Goal: Navigation & Orientation: Understand site structure

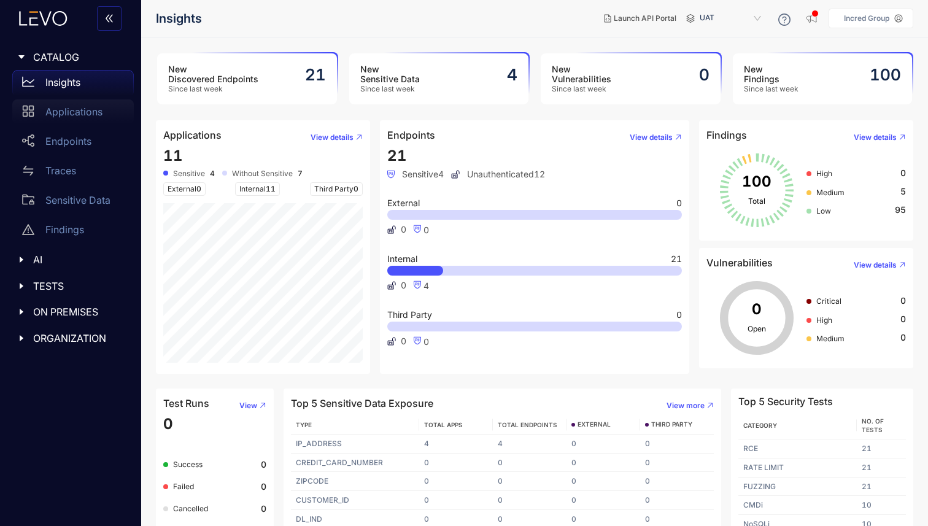
click at [91, 110] on p "Applications" at bounding box center [73, 111] width 57 height 11
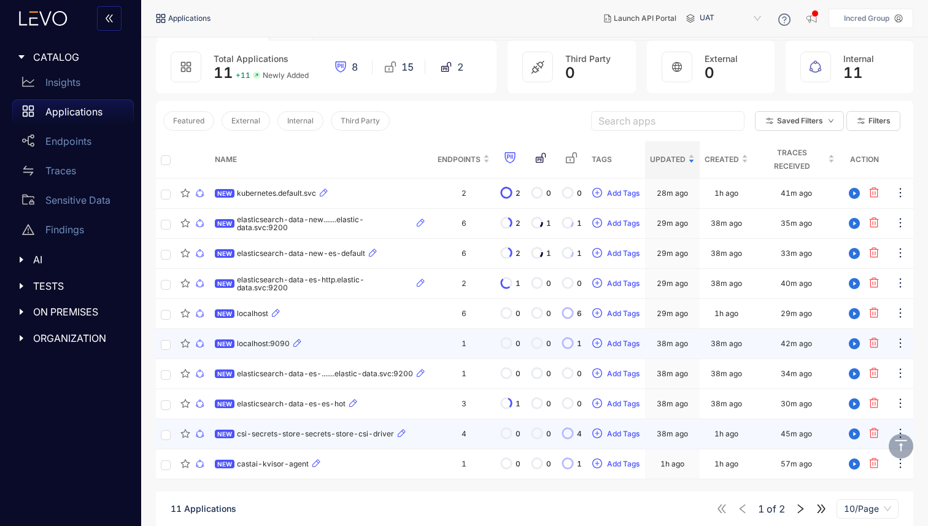
scroll to position [88, 0]
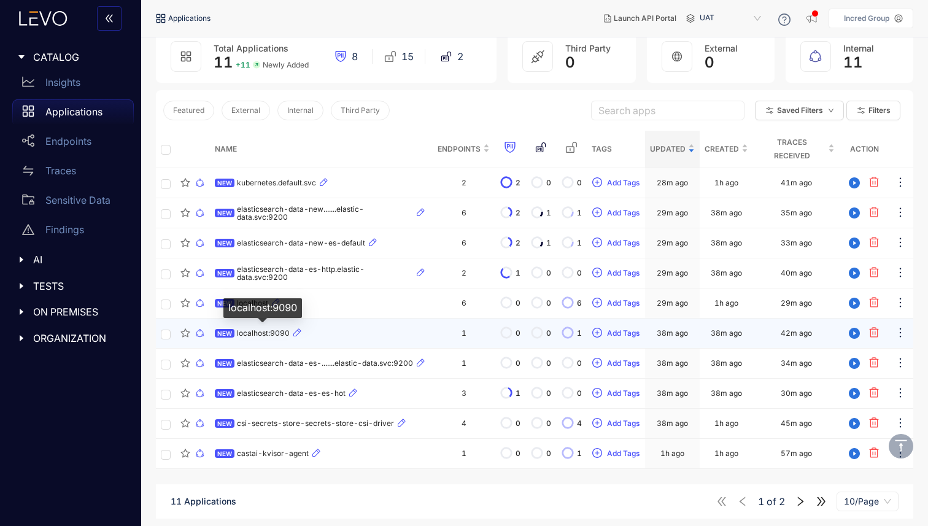
click at [264, 329] on span "localhost:9090" at bounding box center [263, 333] width 53 height 9
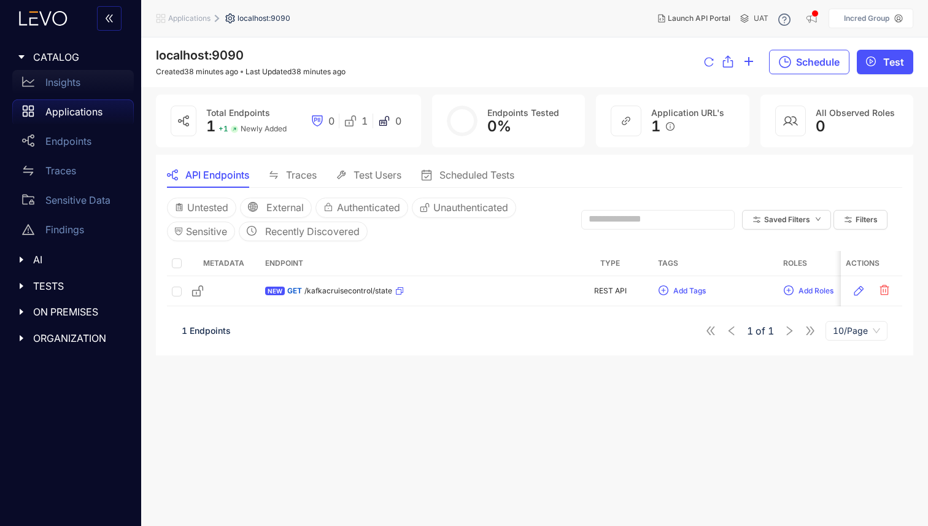
click at [64, 83] on p "Insights" at bounding box center [62, 82] width 35 height 11
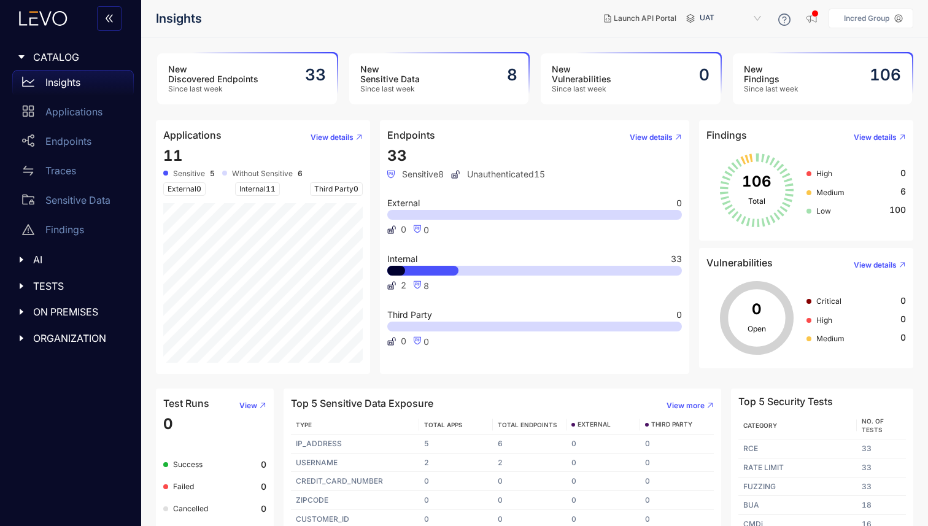
click at [260, 93] on div "New Discovered Endpoints Since last week 33" at bounding box center [247, 78] width 180 height 51
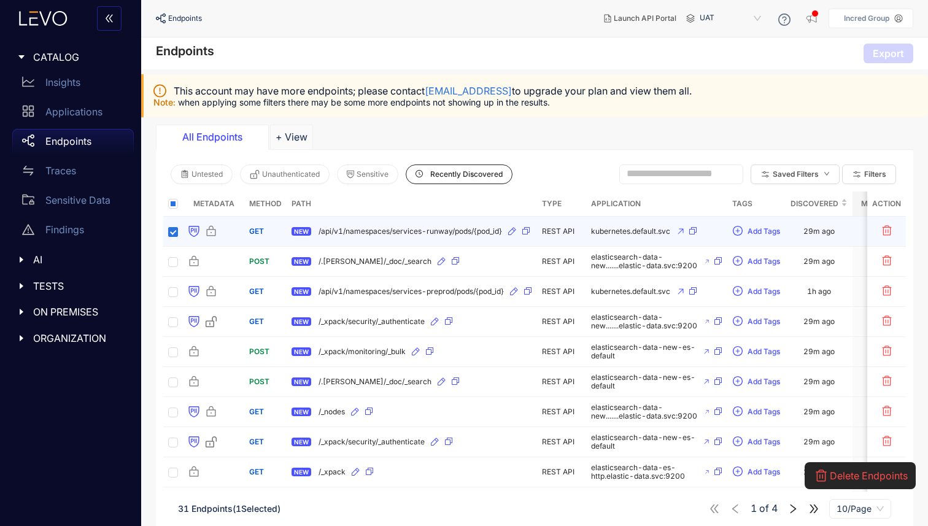
click at [171, 236] on label at bounding box center [173, 231] width 10 height 12
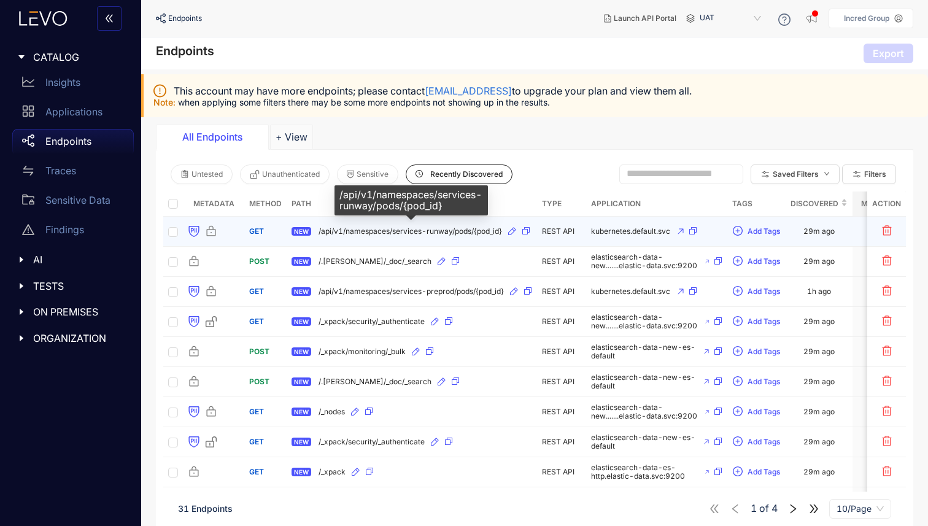
click at [399, 231] on span "/api/v1/namespaces/services-runway/pods/{pod_id}" at bounding box center [409, 231] width 183 height 9
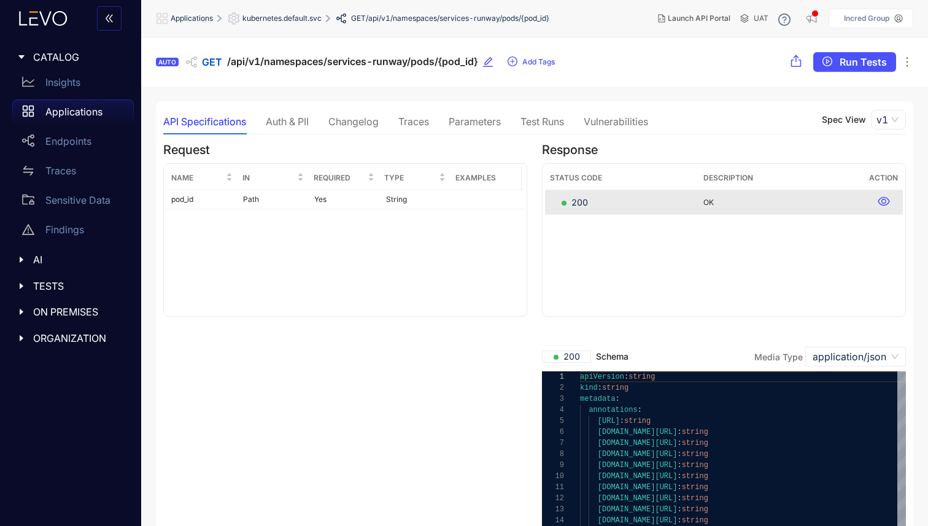
click at [288, 122] on div "Auth & PII" at bounding box center [287, 121] width 43 height 11
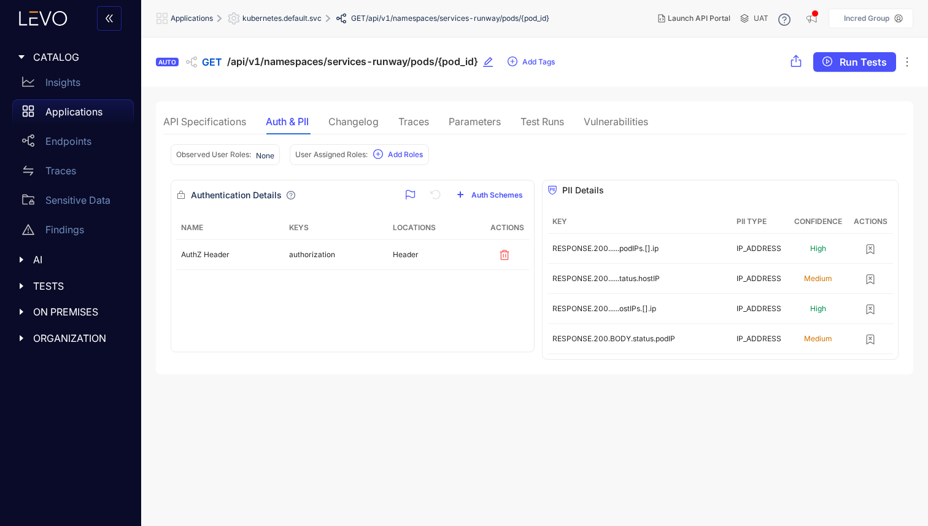
click at [363, 119] on div "Changelog" at bounding box center [353, 121] width 50 height 11
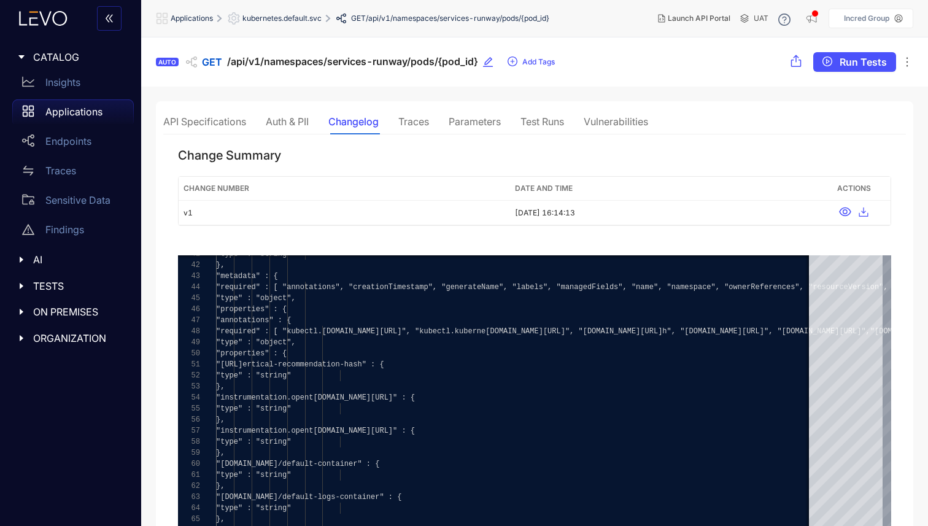
click at [429, 121] on div "Traces" at bounding box center [413, 121] width 31 height 11
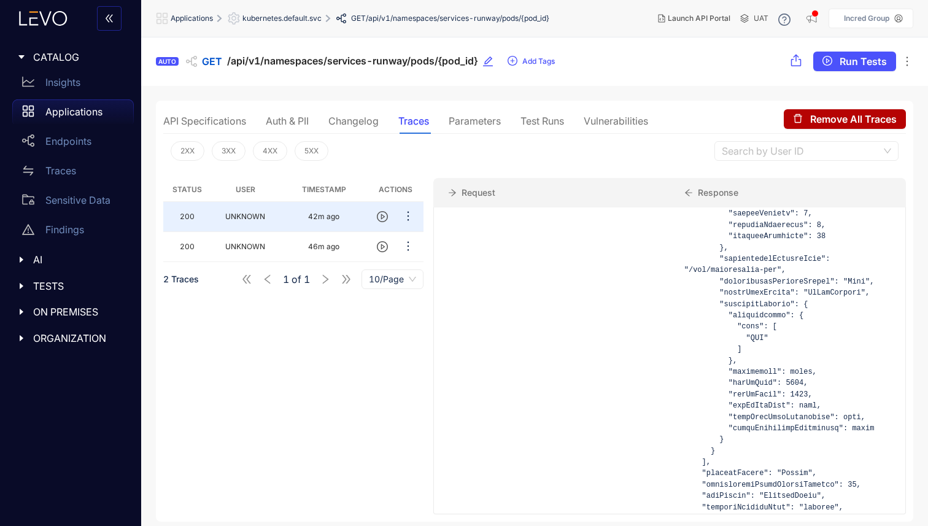
scroll to position [8724, 0]
click at [64, 80] on p "Insights" at bounding box center [62, 82] width 35 height 11
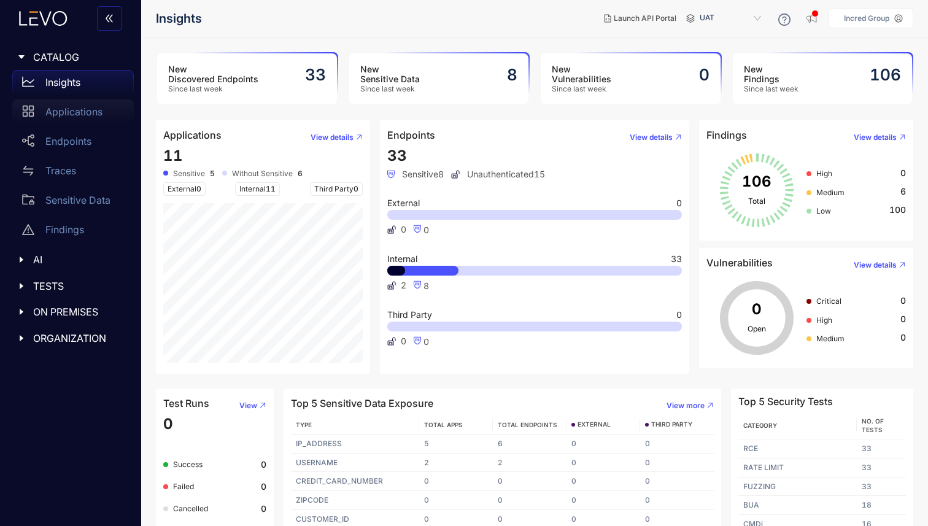
click at [71, 110] on p "Applications" at bounding box center [73, 111] width 57 height 11
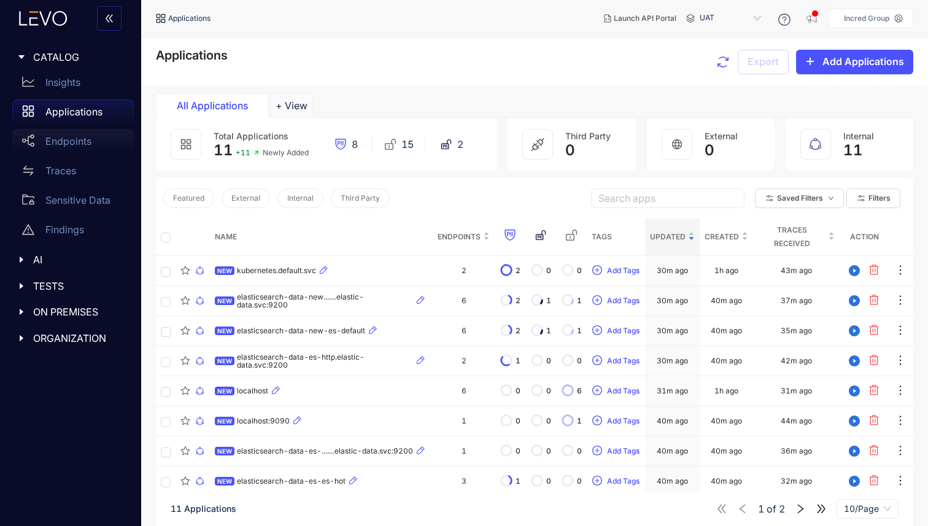
click at [61, 142] on p "Endpoints" at bounding box center [68, 141] width 46 height 11
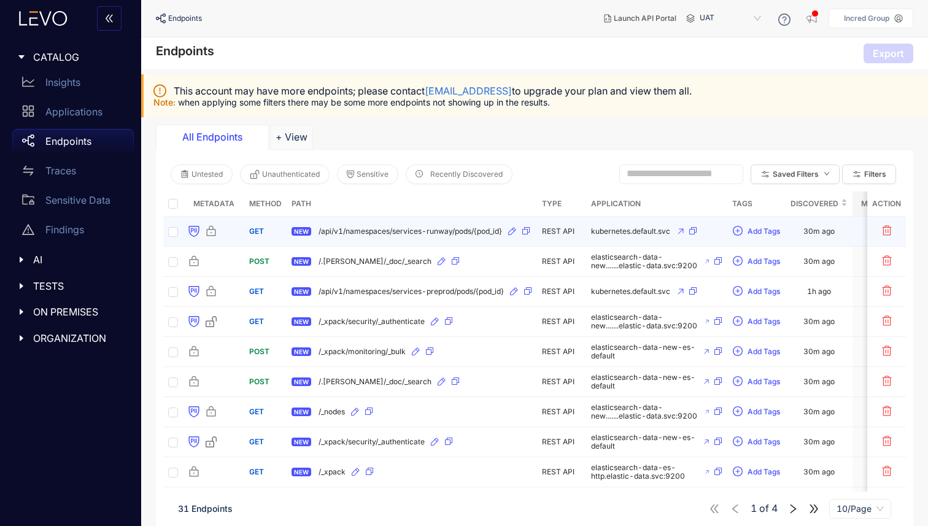
click at [333, 225] on div "NEW /api/v1/namespaces/services-runway/pods/{pod_id}" at bounding box center [411, 231] width 240 height 20
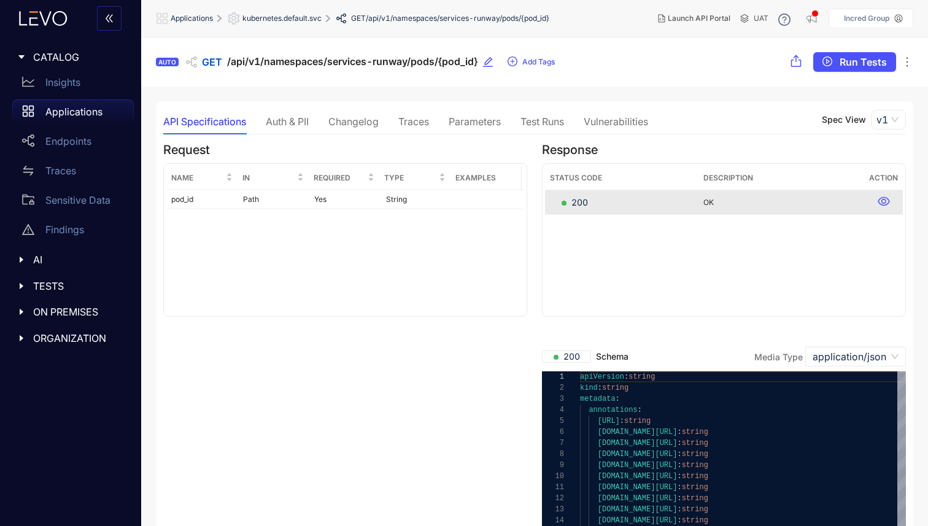
click at [75, 110] on p "Applications" at bounding box center [73, 111] width 57 height 11
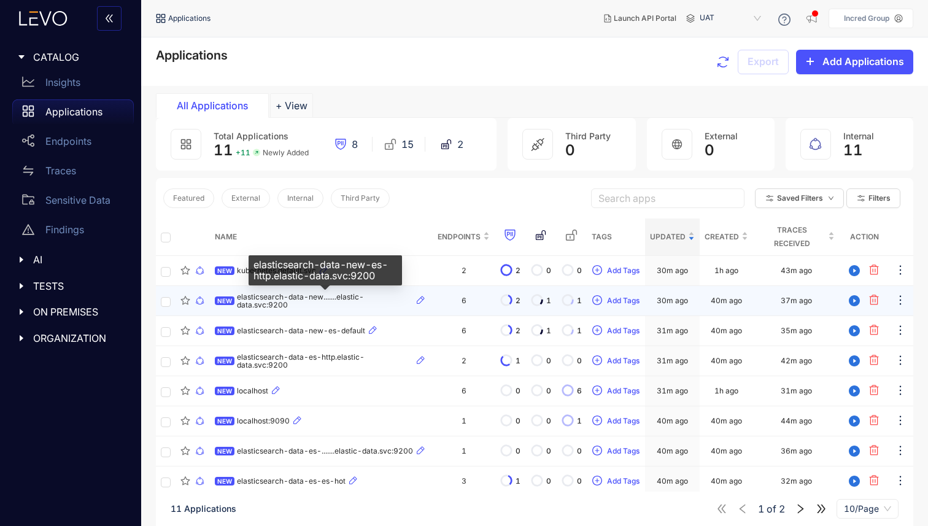
click at [277, 296] on span "elasticsearch-data-new.......elastic-data.svc:9200" at bounding box center [325, 301] width 176 height 17
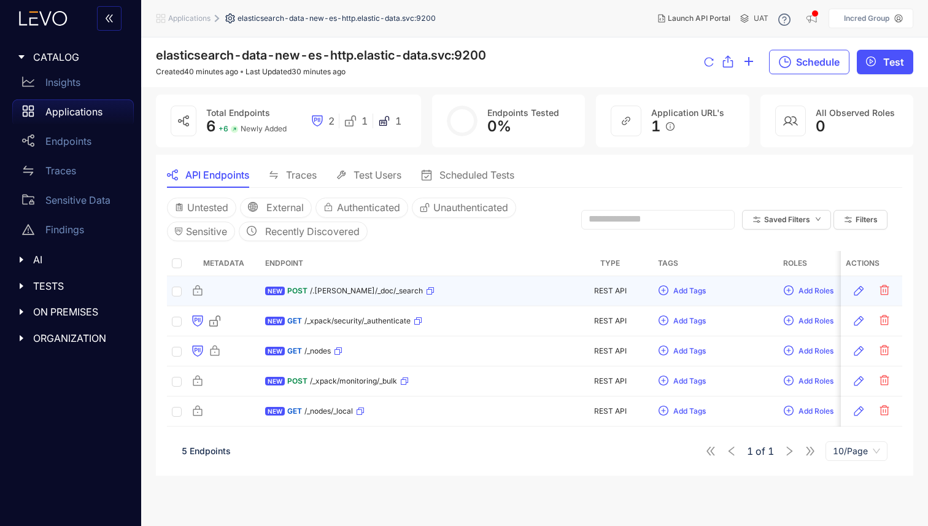
click at [434, 289] on icon "button" at bounding box center [429, 290] width 7 height 7
click at [858, 293] on icon "button" at bounding box center [858, 291] width 12 height 12
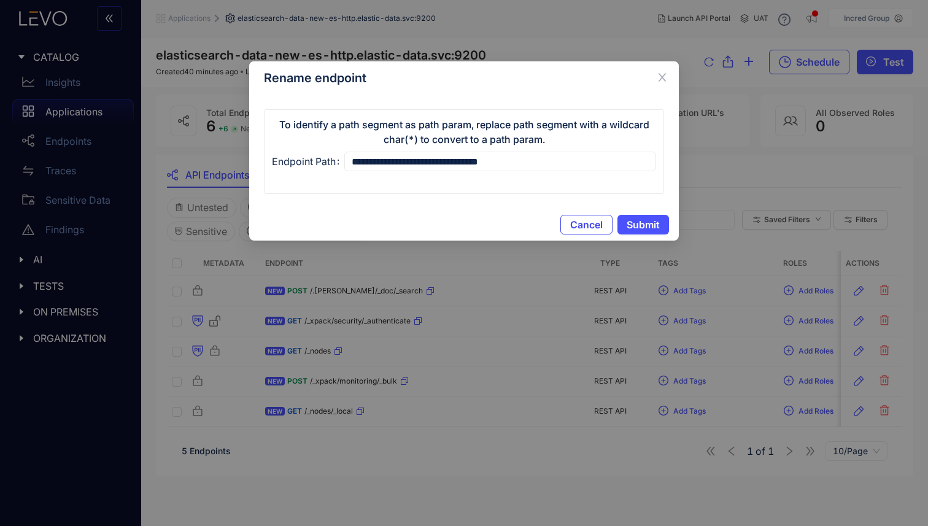
click at [584, 228] on span "Cancel" at bounding box center [586, 224] width 33 height 11
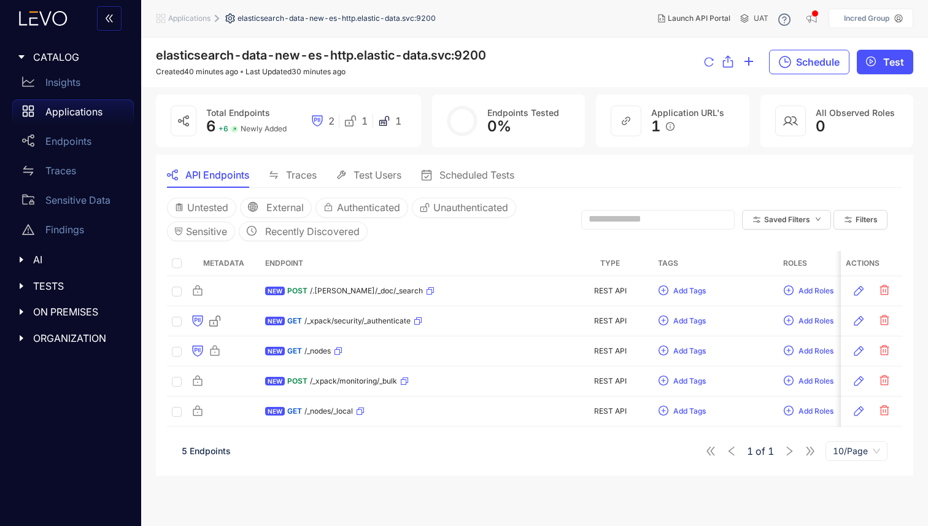
click at [21, 260] on icon "caret-right" at bounding box center [22, 260] width 4 height 6
click at [62, 283] on p "MCP" at bounding box center [56, 285] width 22 height 11
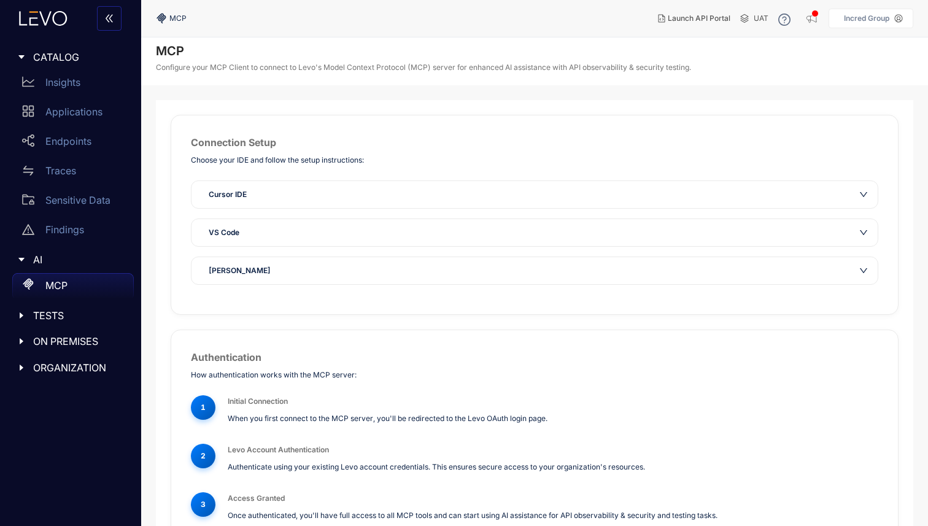
scroll to position [45, 0]
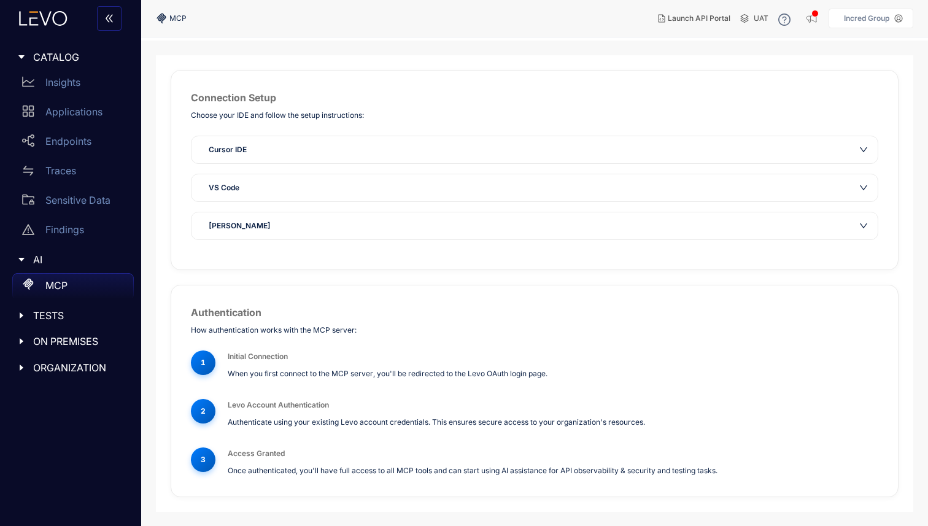
click at [21, 317] on icon "caret-right" at bounding box center [21, 315] width 9 height 9
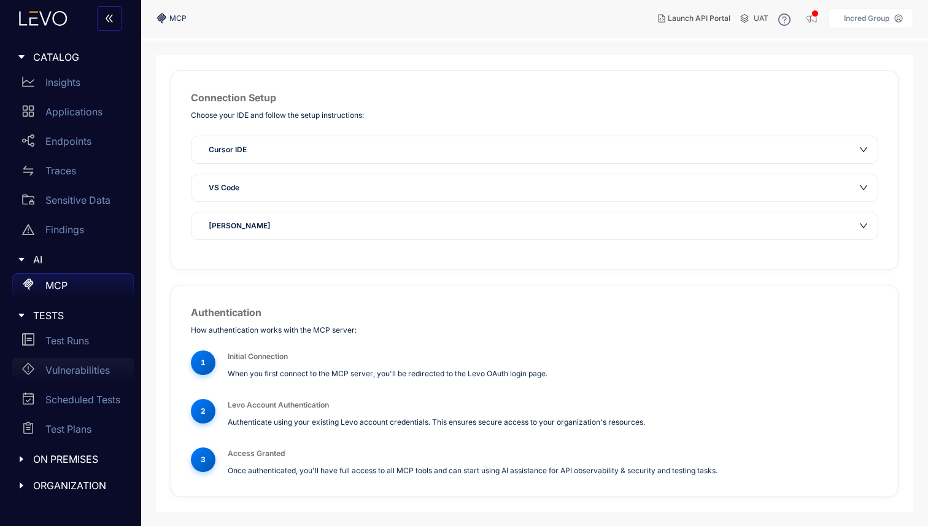
click at [85, 366] on p "Vulnerabilities" at bounding box center [77, 369] width 64 height 11
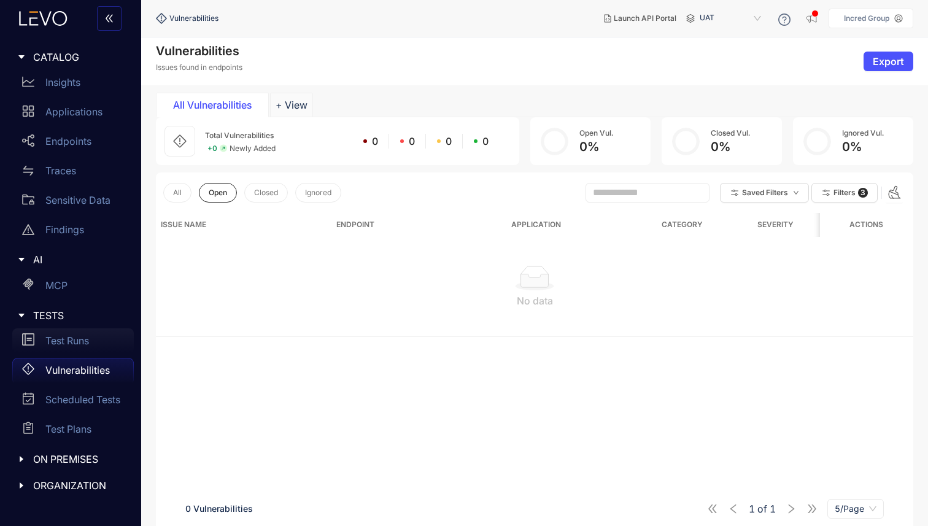
click at [48, 334] on div "Test Runs" at bounding box center [72, 340] width 121 height 25
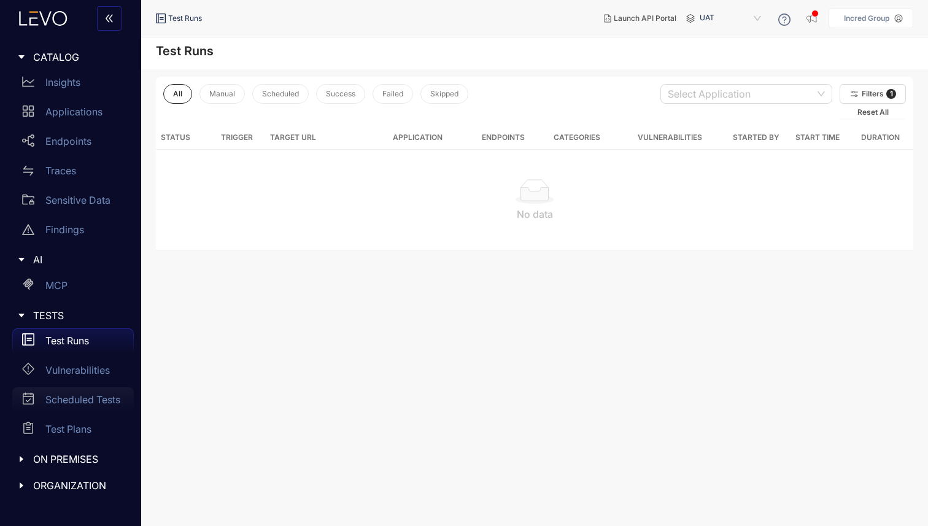
click at [85, 402] on p "Scheduled Tests" at bounding box center [82, 399] width 75 height 11
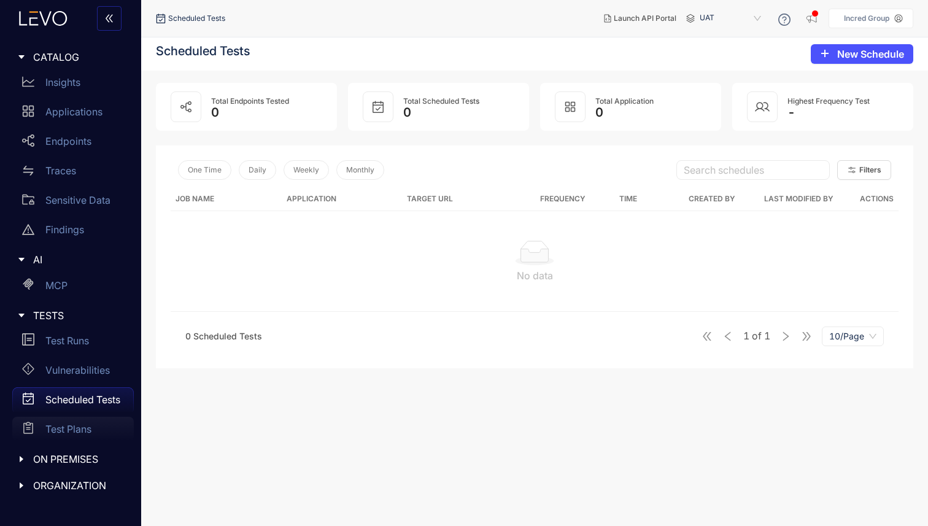
click at [72, 428] on p "Test Plans" at bounding box center [68, 428] width 46 height 11
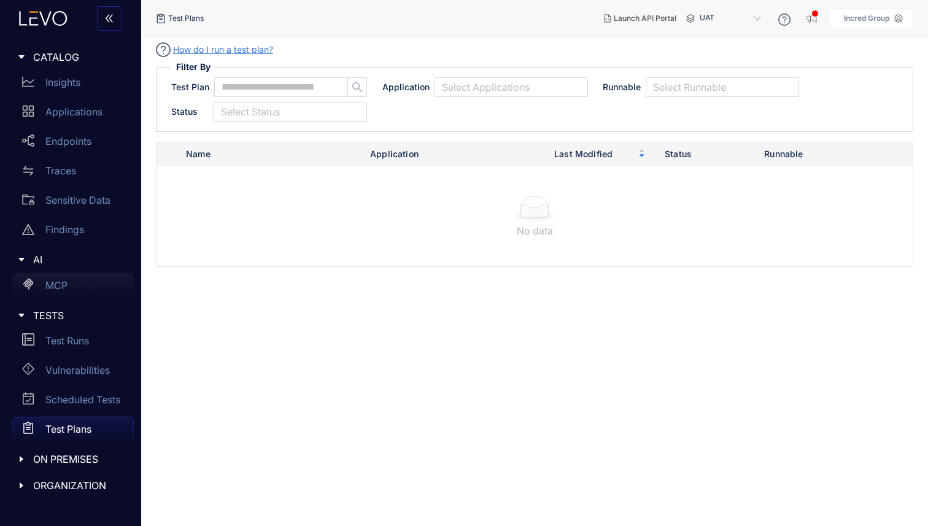
click at [79, 283] on div "MCP" at bounding box center [72, 285] width 121 height 25
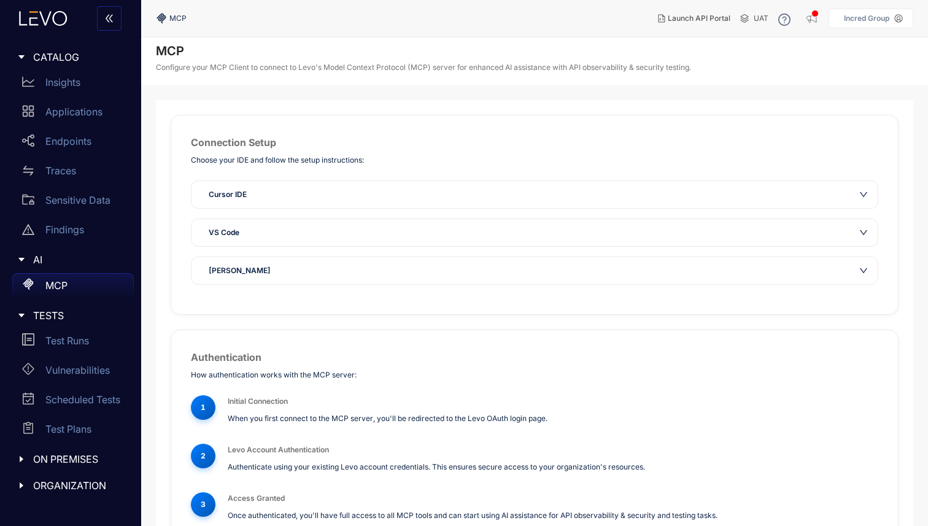
scroll to position [45, 0]
